Goal: Task Accomplishment & Management: Manage account settings

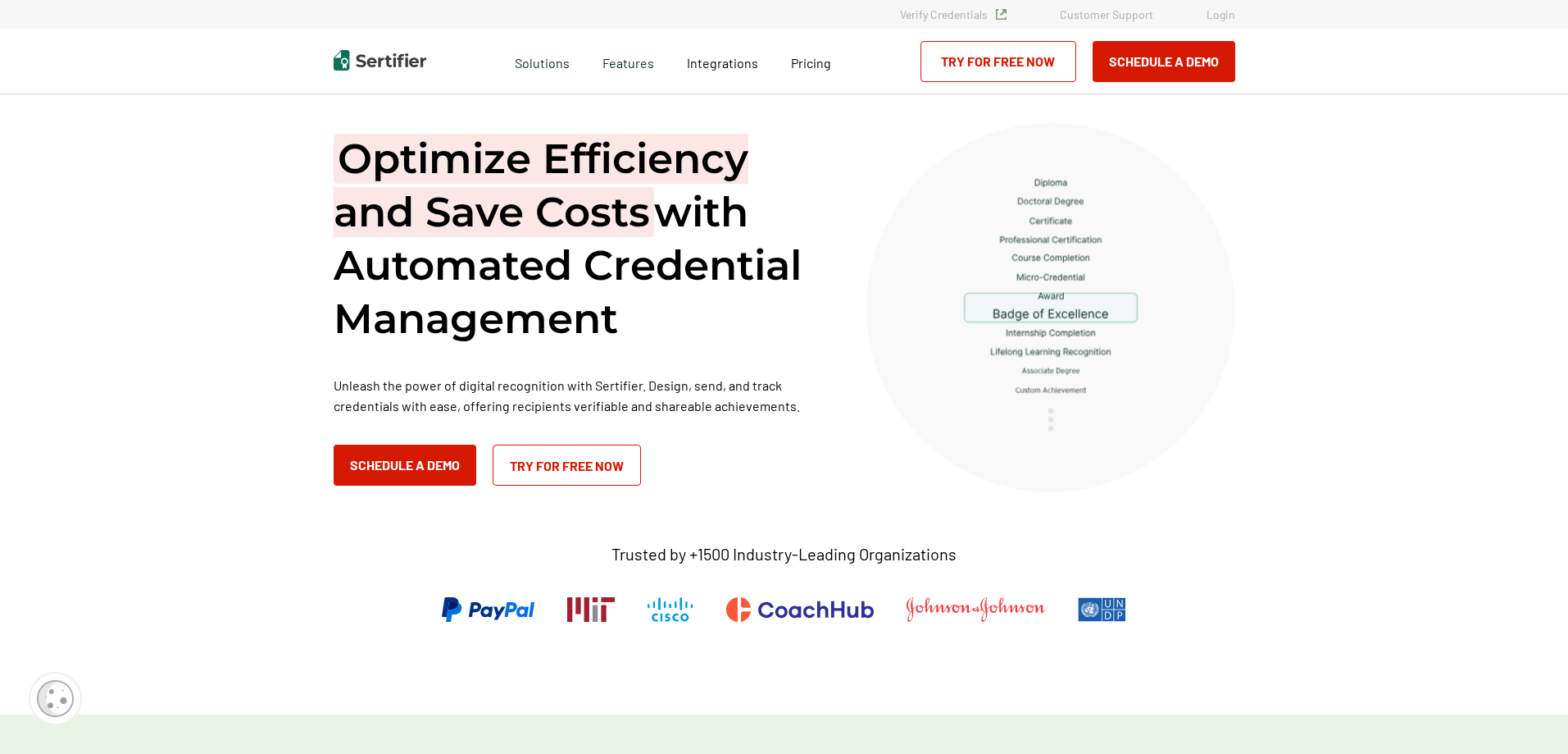
click at [1218, 16] on link "Login" at bounding box center [1221, 14] width 29 height 14
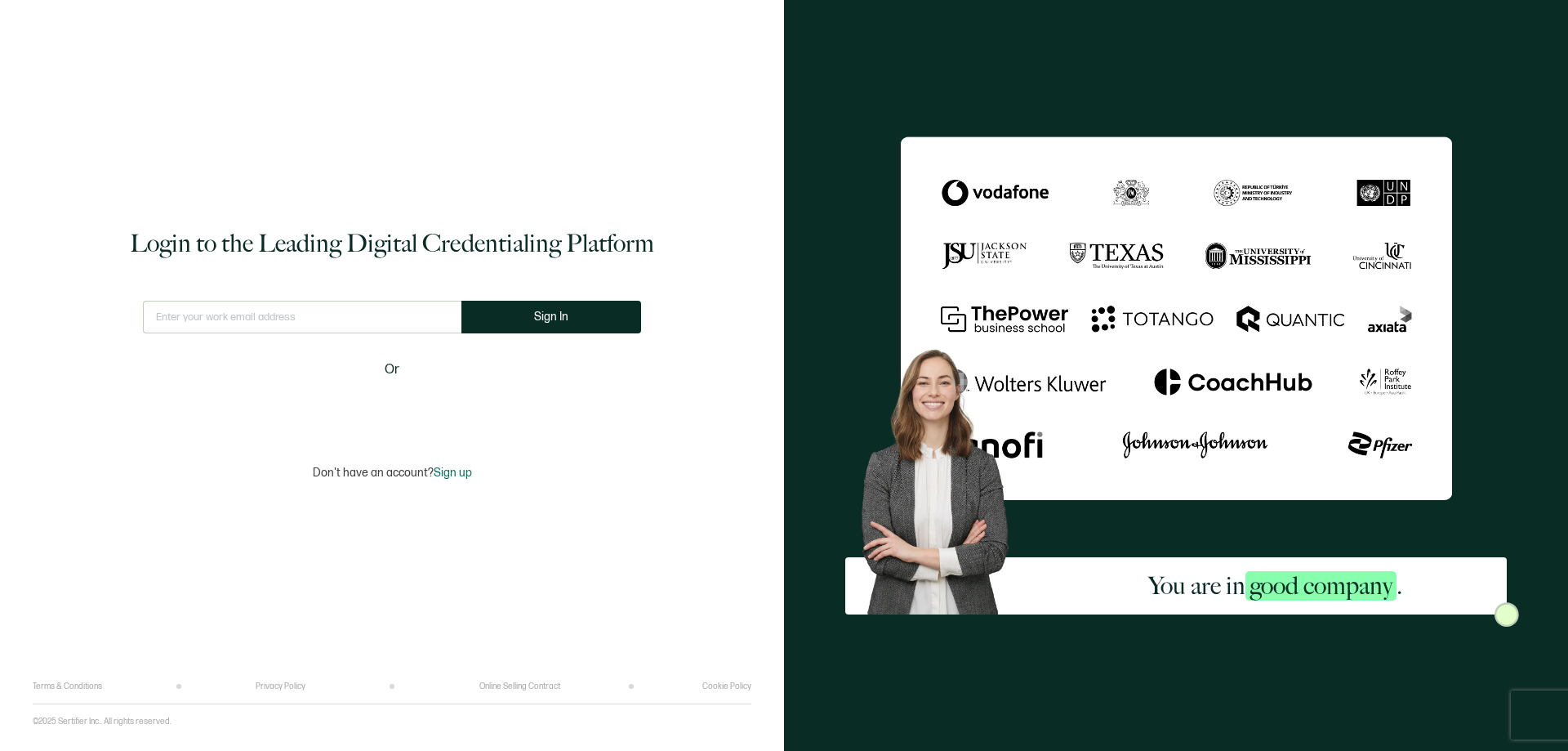
click at [391, 312] on input "text" at bounding box center [303, 317] width 319 height 33
click at [363, 319] on input "text" at bounding box center [303, 317] width 331 height 33
